Goal: Navigation & Orientation: Go to known website

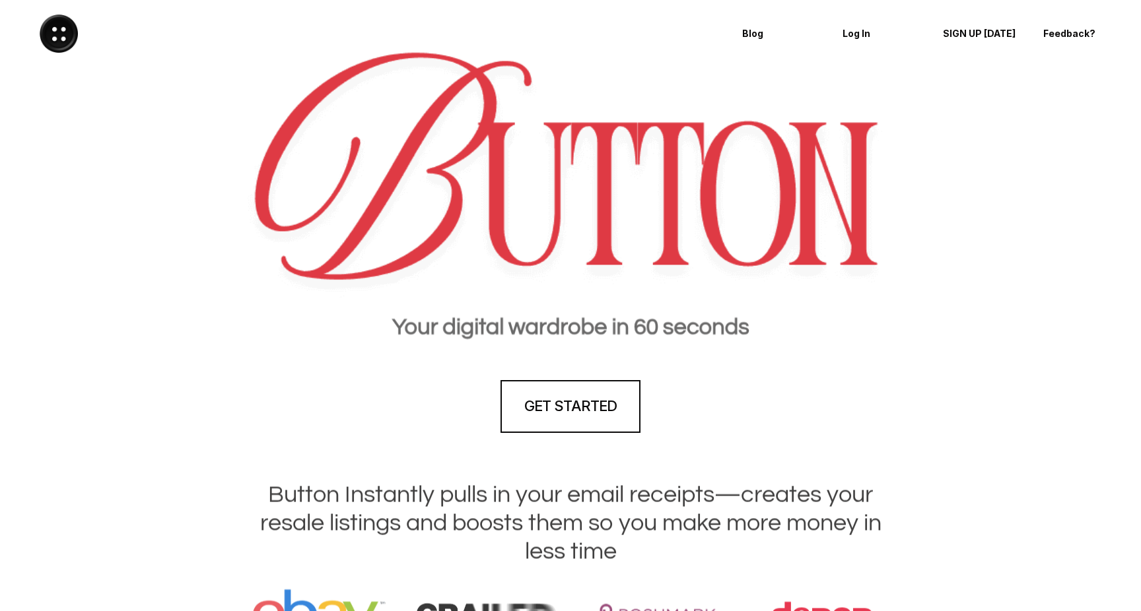
click at [754, 34] on p "Blog" at bounding box center [779, 33] width 75 height 11
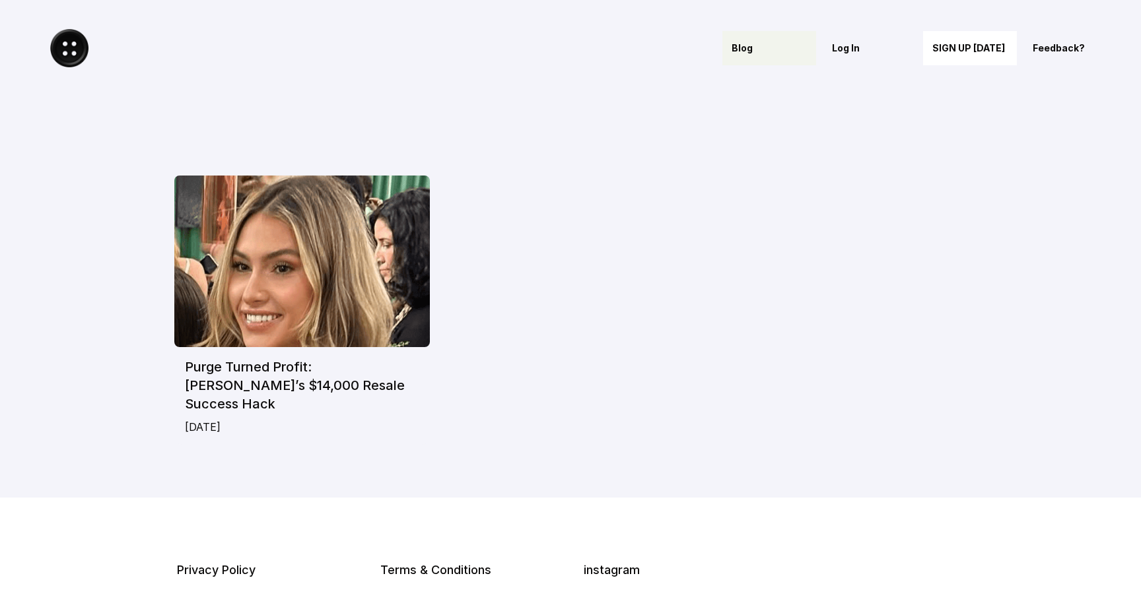
click at [844, 46] on p "Log In" at bounding box center [869, 48] width 75 height 11
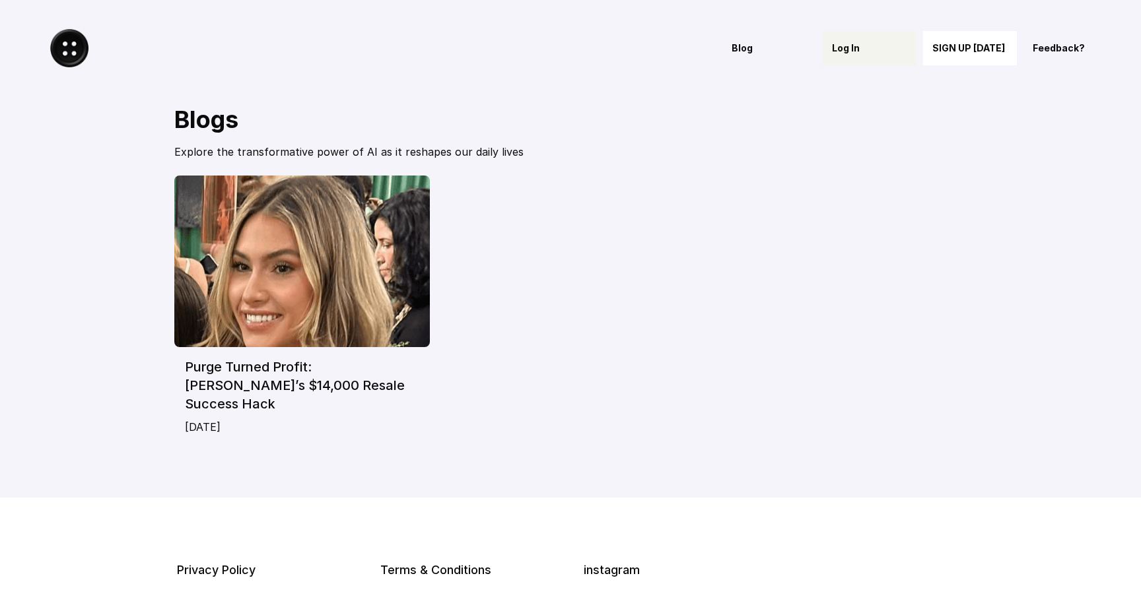
click at [857, 44] on p "Log In" at bounding box center [869, 48] width 75 height 11
click at [1044, 48] on p "Feedback?" at bounding box center [1069, 48] width 75 height 11
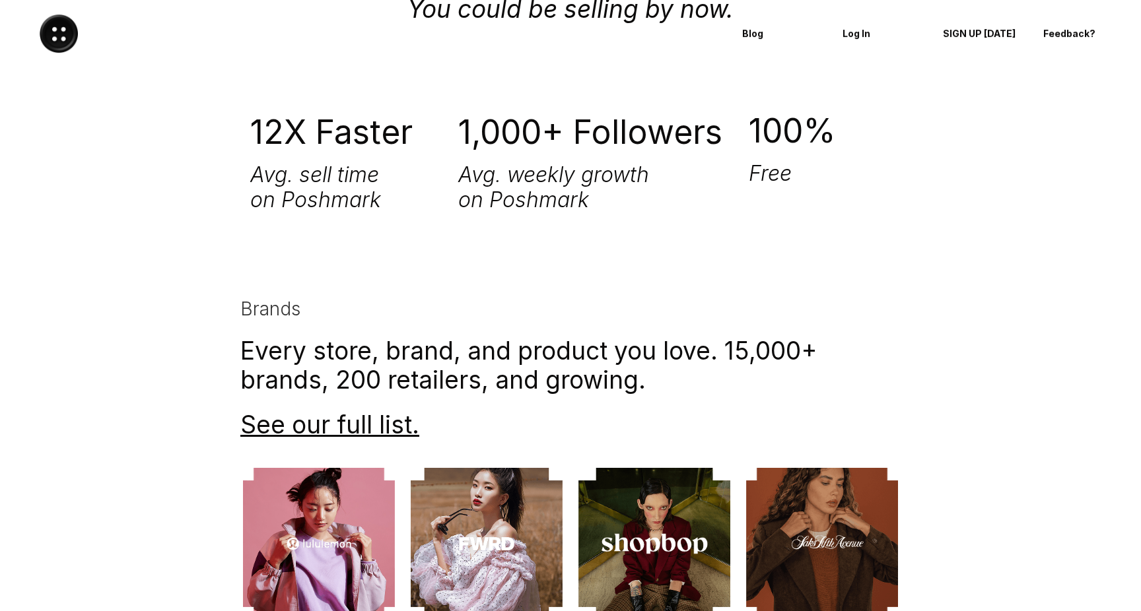
scroll to position [2376, 0]
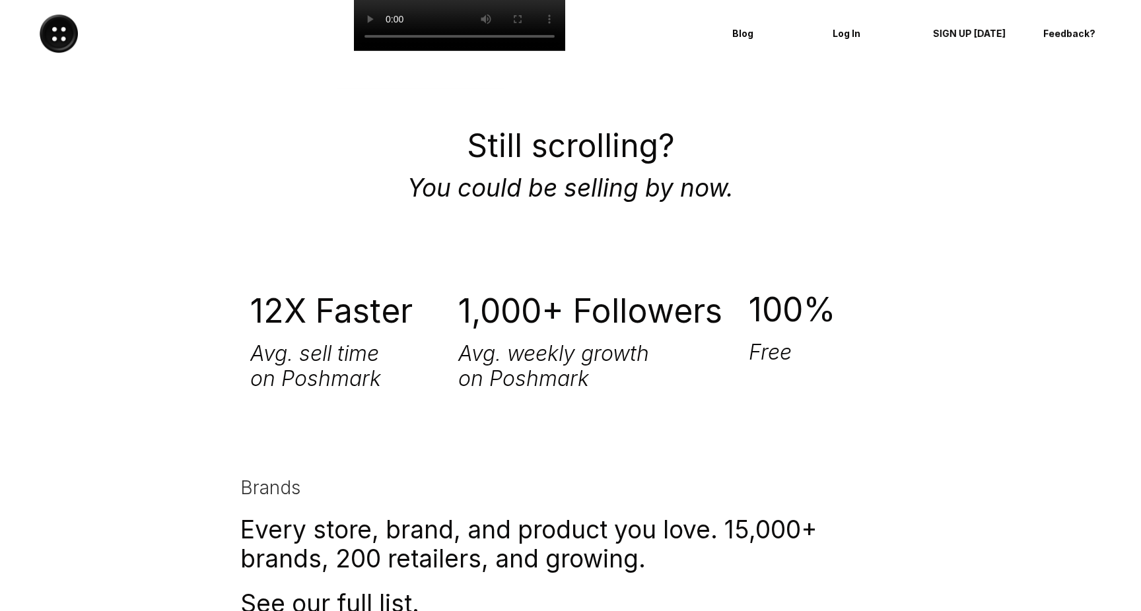
click at [980, 26] on div "SIGN UP TODAY" at bounding box center [975, 33] width 85 height 21
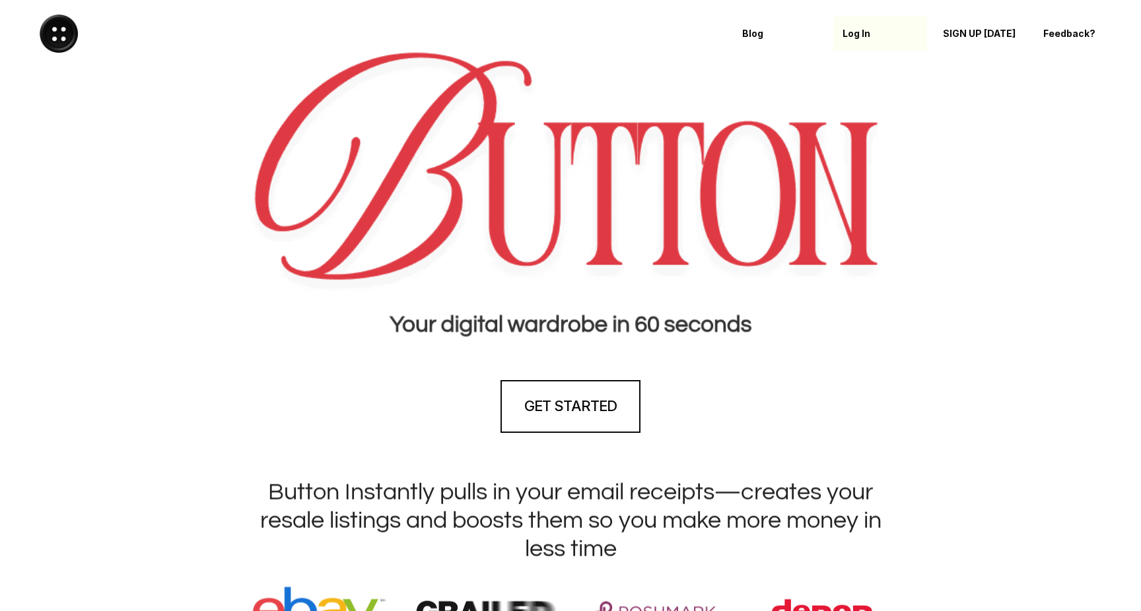
click at [863, 40] on div "Log In" at bounding box center [879, 33] width 75 height 21
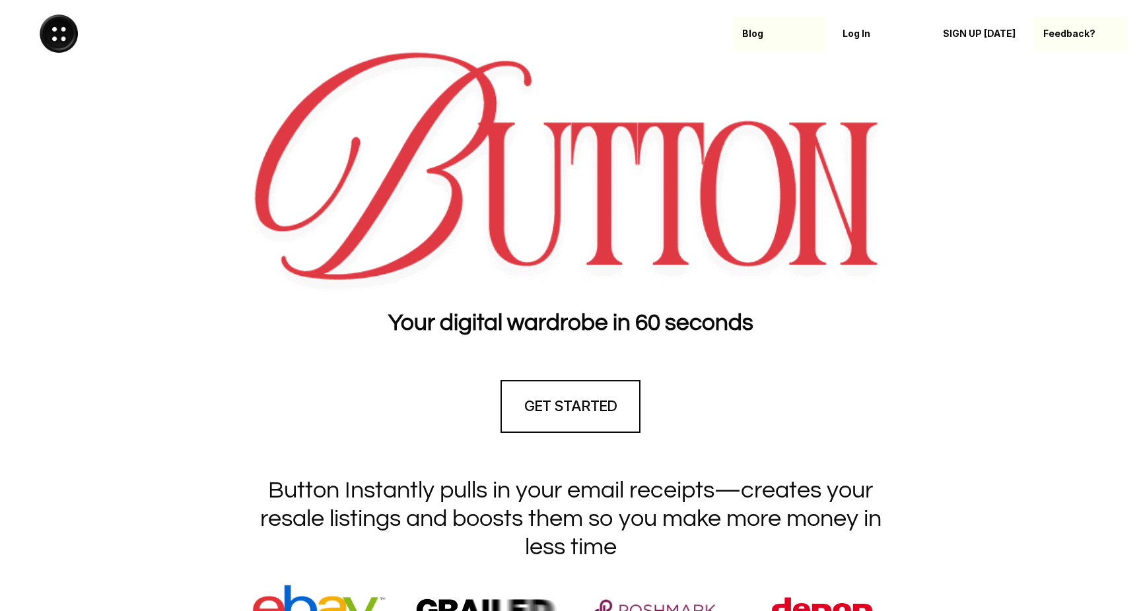
click at [1061, 28] on p "Feedback?" at bounding box center [1080, 33] width 75 height 11
